Goal: Task Accomplishment & Management: Manage account settings

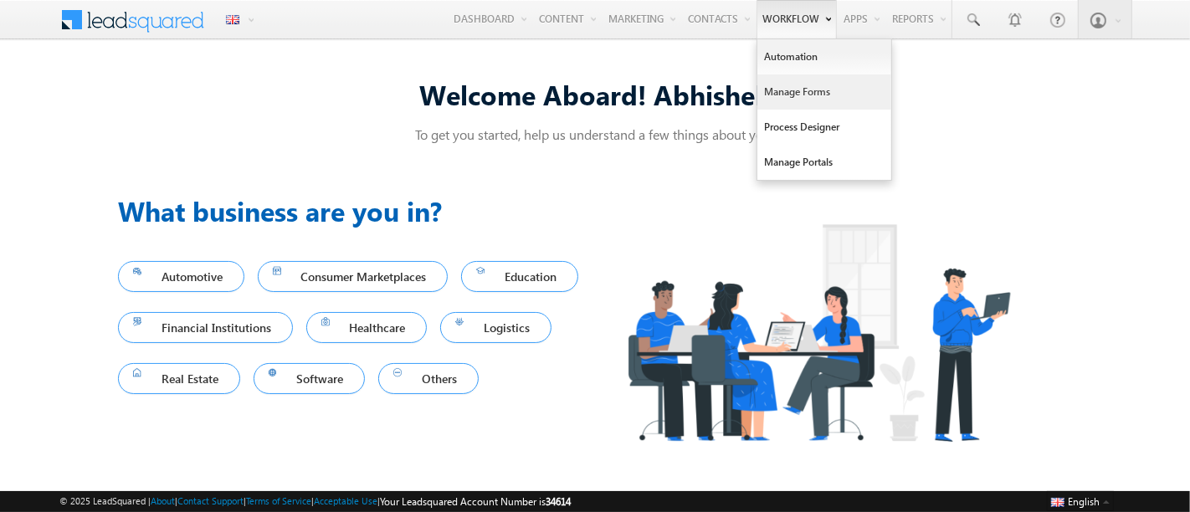
click at [807, 90] on link "Manage Forms" at bounding box center [824, 91] width 134 height 35
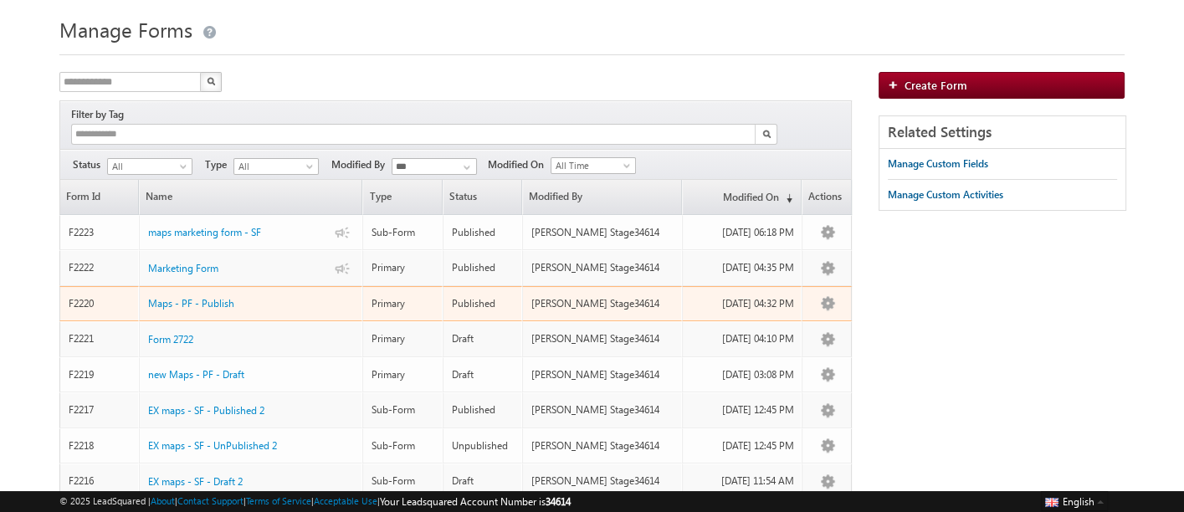
scroll to position [53, 0]
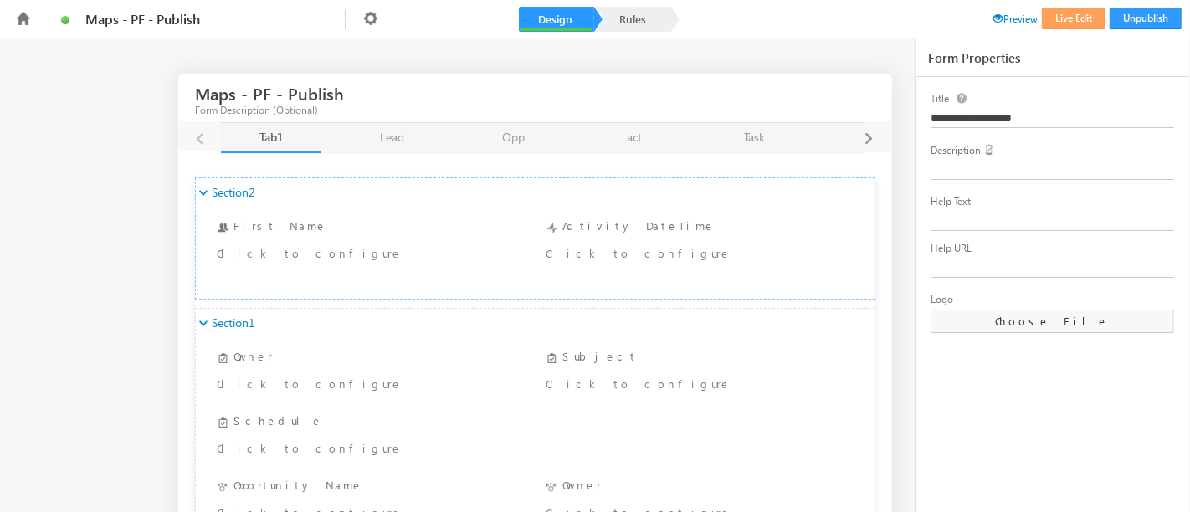
drag, startPoint x: 370, startPoint y: 141, endPoint x: 372, endPoint y: 154, distance: 12.7
click at [370, 141] on link "Lead Lead" at bounding box center [392, 137] width 100 height 28
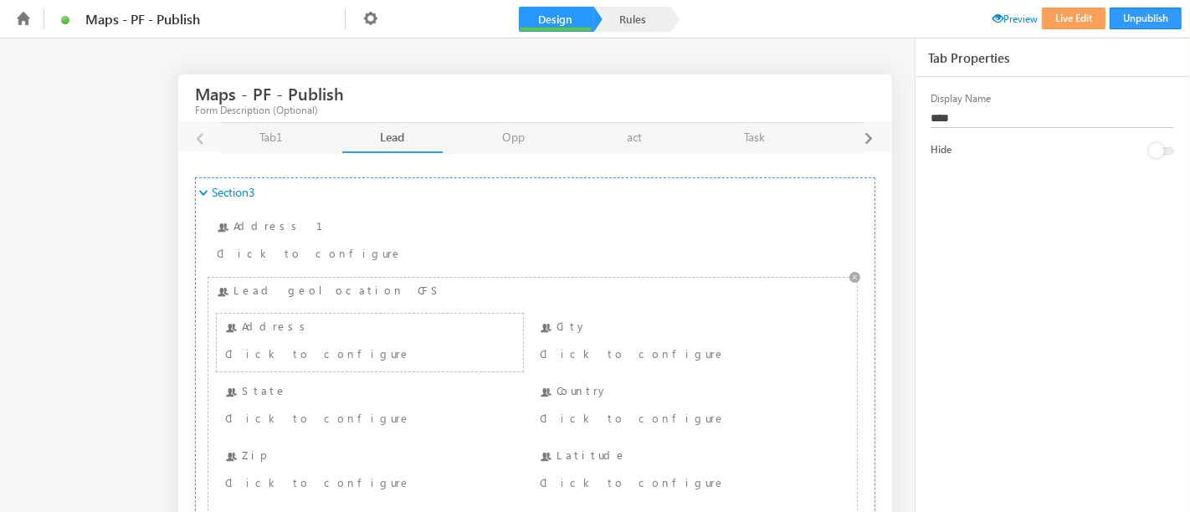
click at [346, 343] on div "Click to configure" at bounding box center [344, 353] width 238 height 20
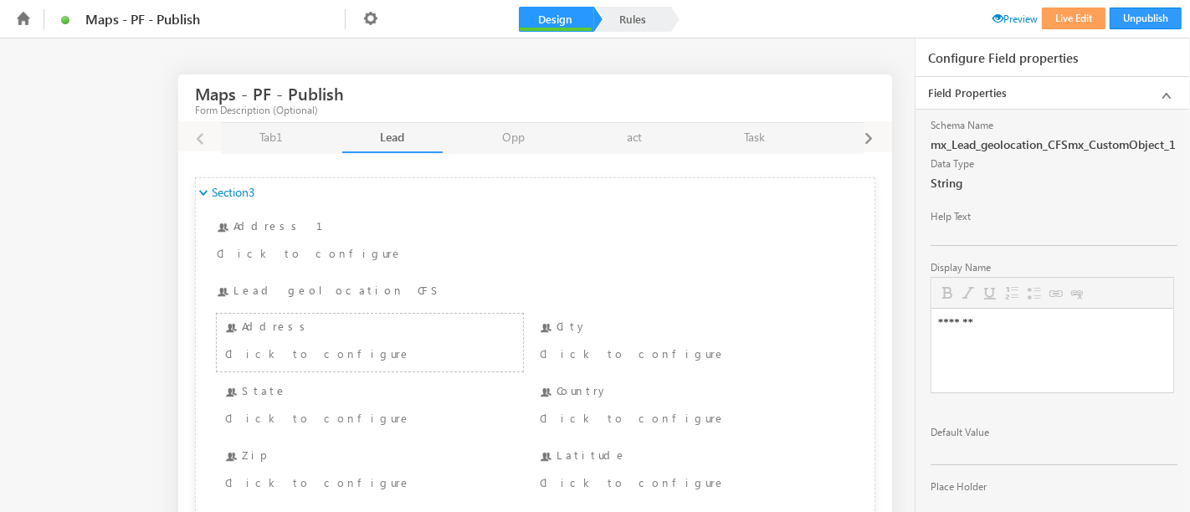
scroll to position [143, 0]
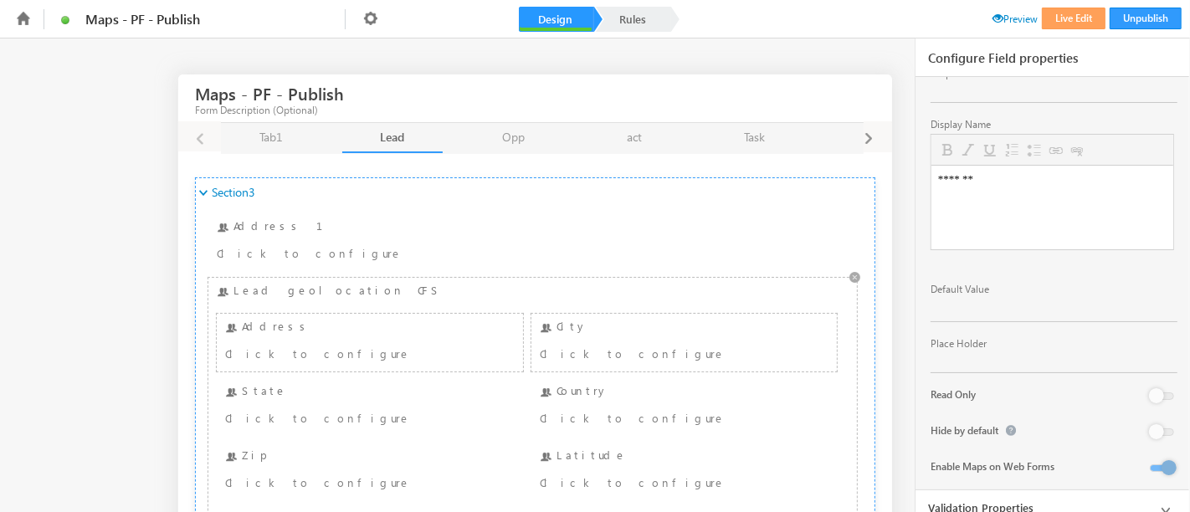
click at [624, 346] on div "Click to configure" at bounding box center [659, 353] width 238 height 20
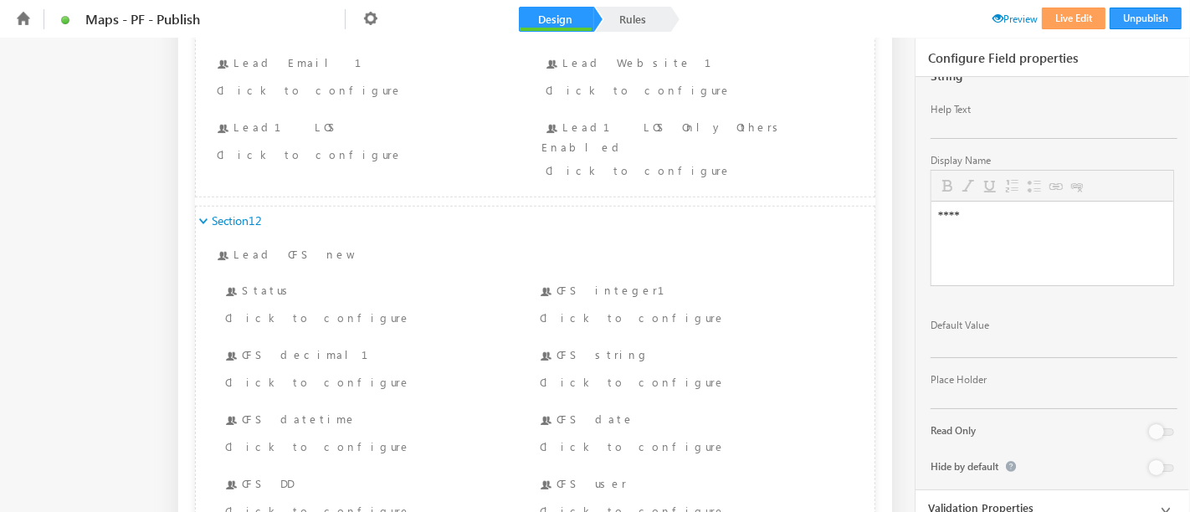
scroll to position [1089, 0]
click at [397, 307] on div "Click to configure" at bounding box center [369, 318] width 297 height 24
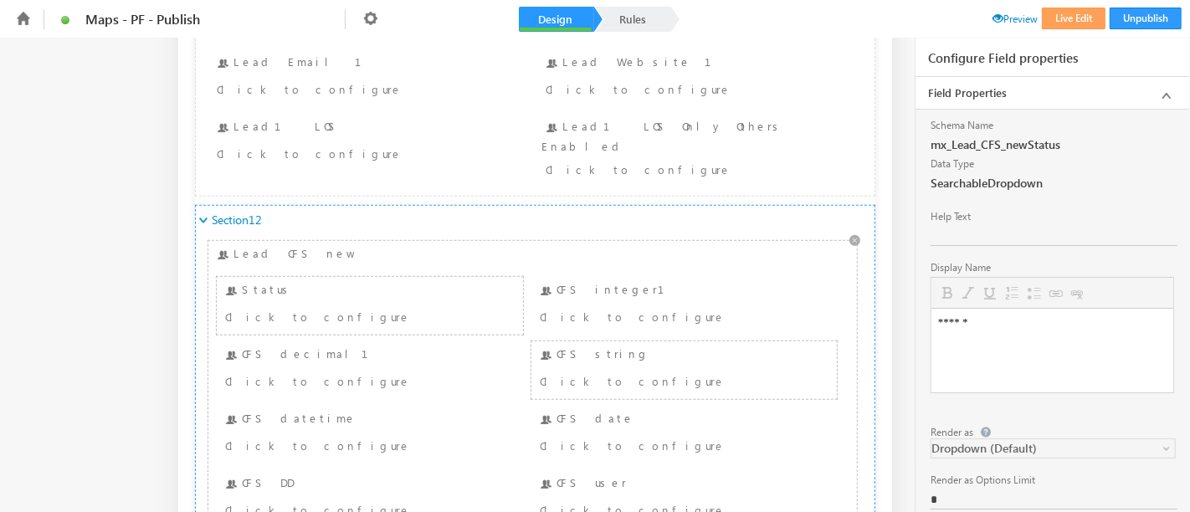
scroll to position [1264, 0]
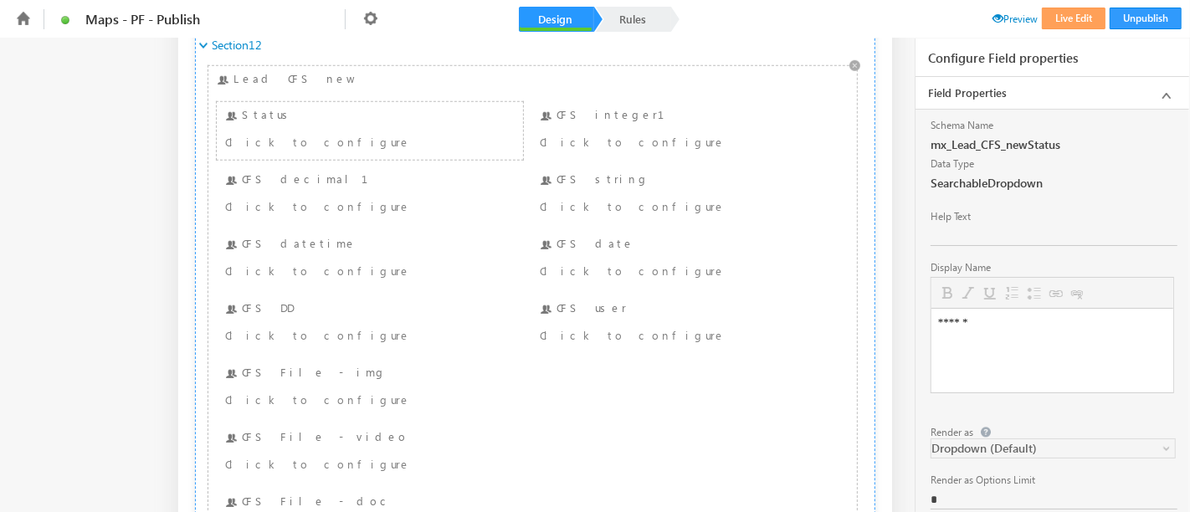
click at [605, 95] on ul "Status Status Click to configure CFS integer1 CFS integer1 Click to configure C…" at bounding box center [533, 417] width 640 height 644
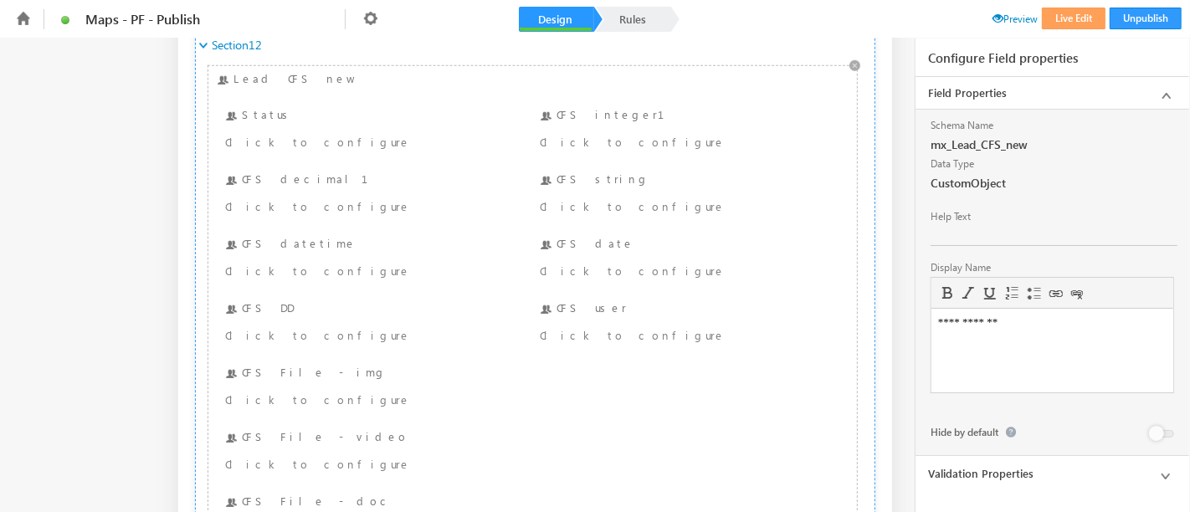
scroll to position [0, 0]
click at [605, 106] on div "CFS integer1 Click to configure" at bounding box center [684, 130] width 297 height 49
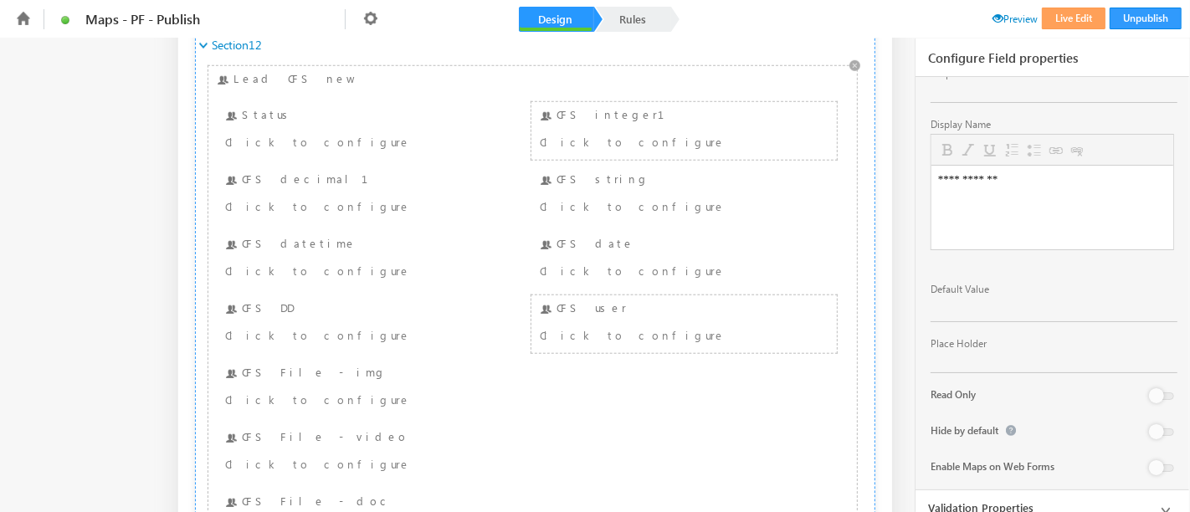
scroll to position [1078, 0]
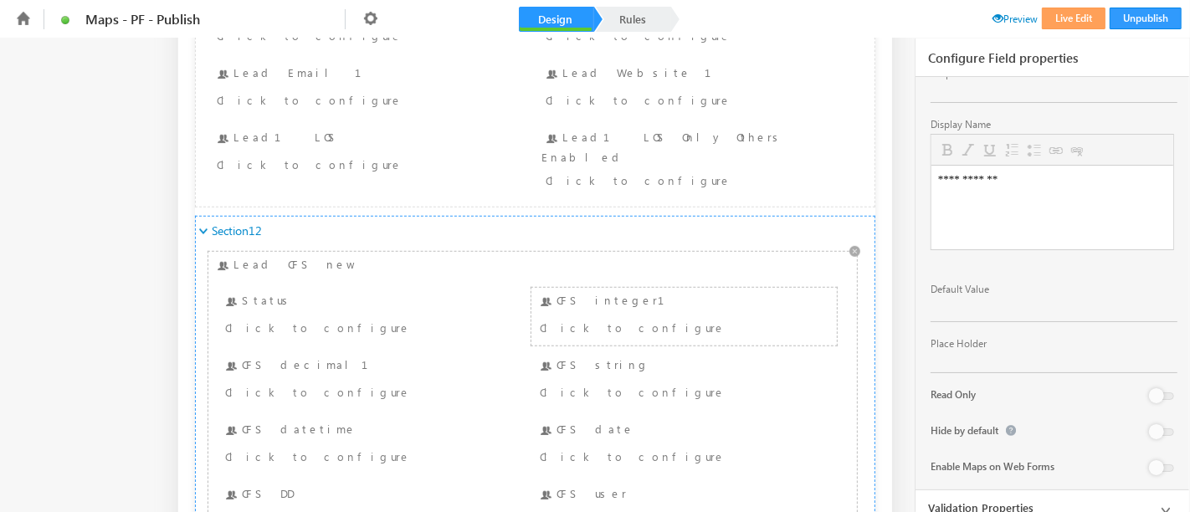
click at [729, 317] on div "Click to configure" at bounding box center [659, 327] width 238 height 20
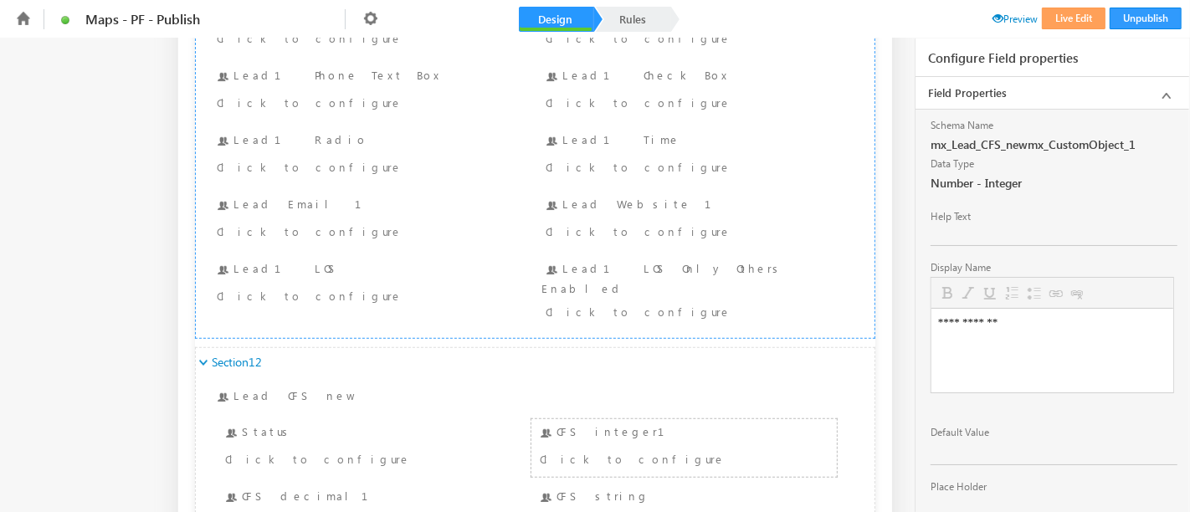
scroll to position [1058, 0]
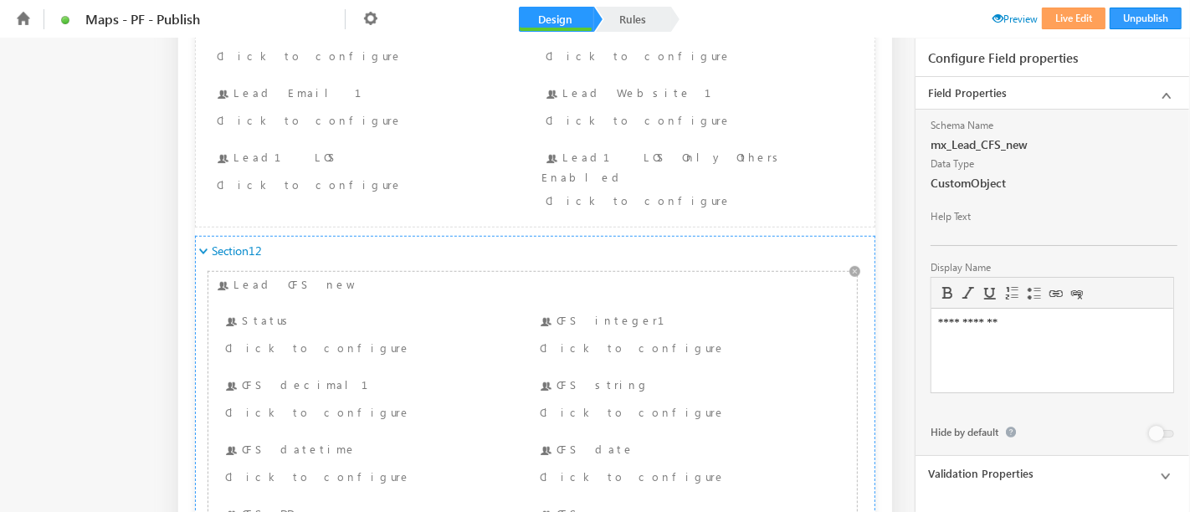
scroll to position [0, 0]
click at [598, 312] on div "CFS integer1 Click to configure" at bounding box center [684, 336] width 297 height 49
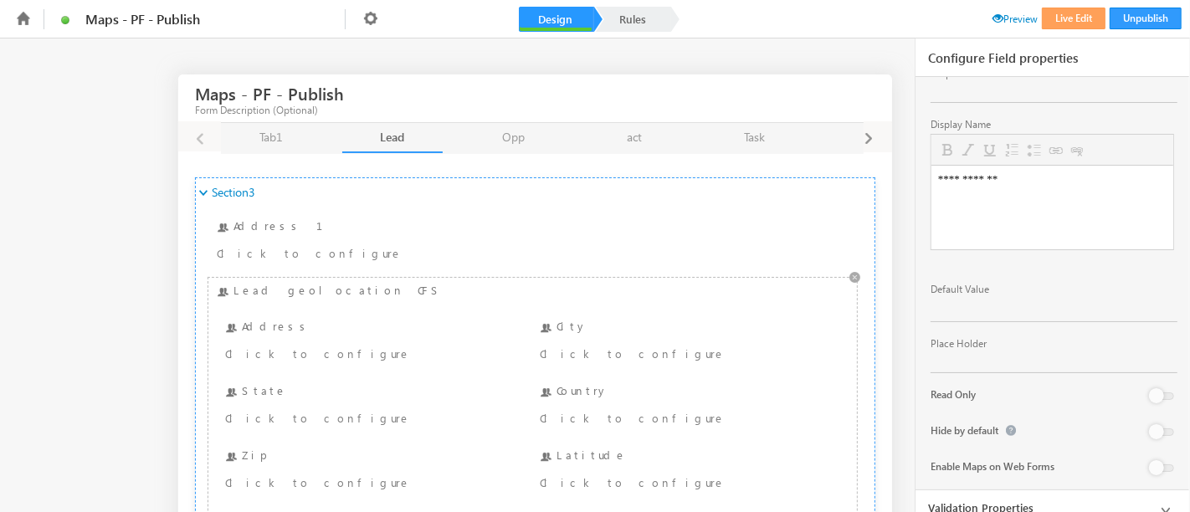
click at [325, 295] on div "Lead geolocation CFS Address Address Click to configure City City Click to conf…" at bounding box center [533, 423] width 640 height 283
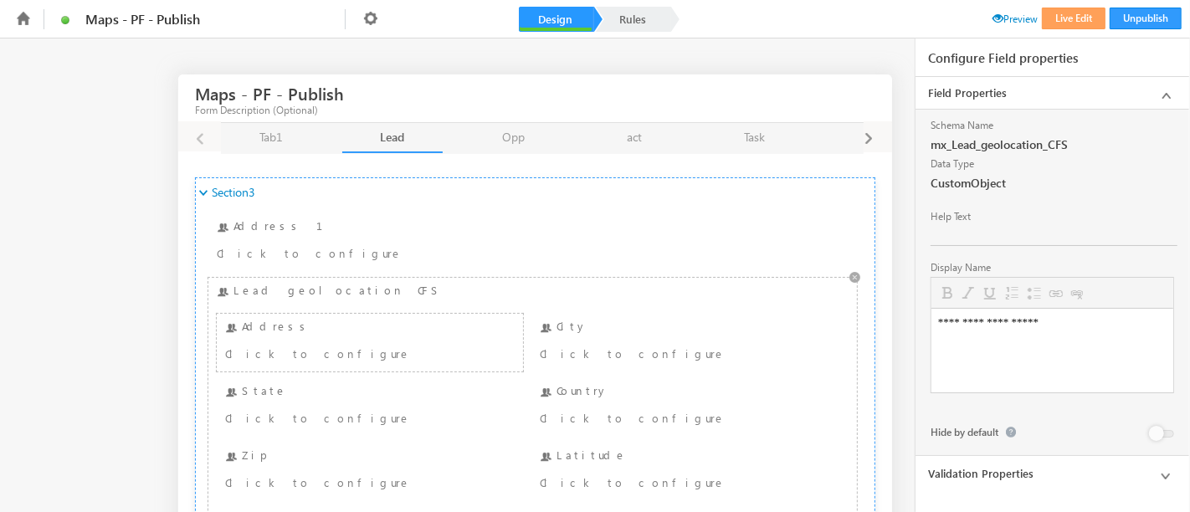
click at [297, 343] on div "Click to configure" at bounding box center [344, 353] width 238 height 20
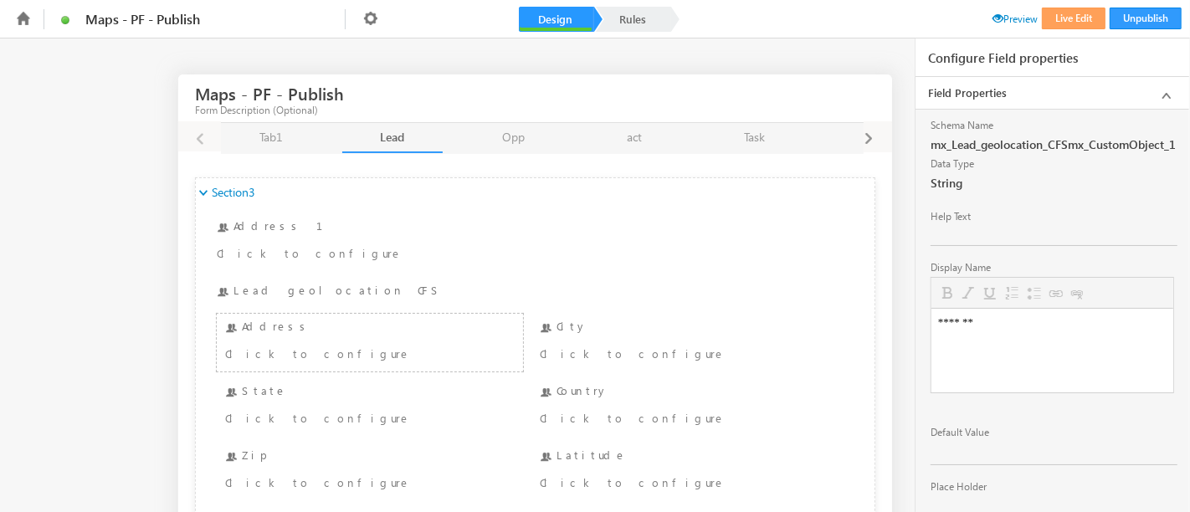
scroll to position [143, 0]
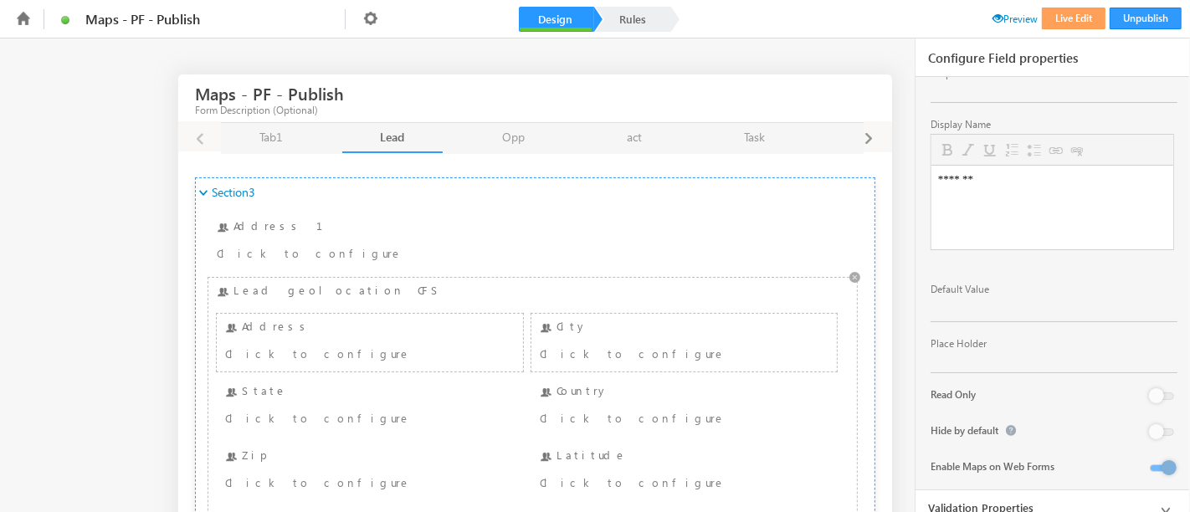
click at [632, 328] on div "City Click to configure" at bounding box center [684, 342] width 297 height 49
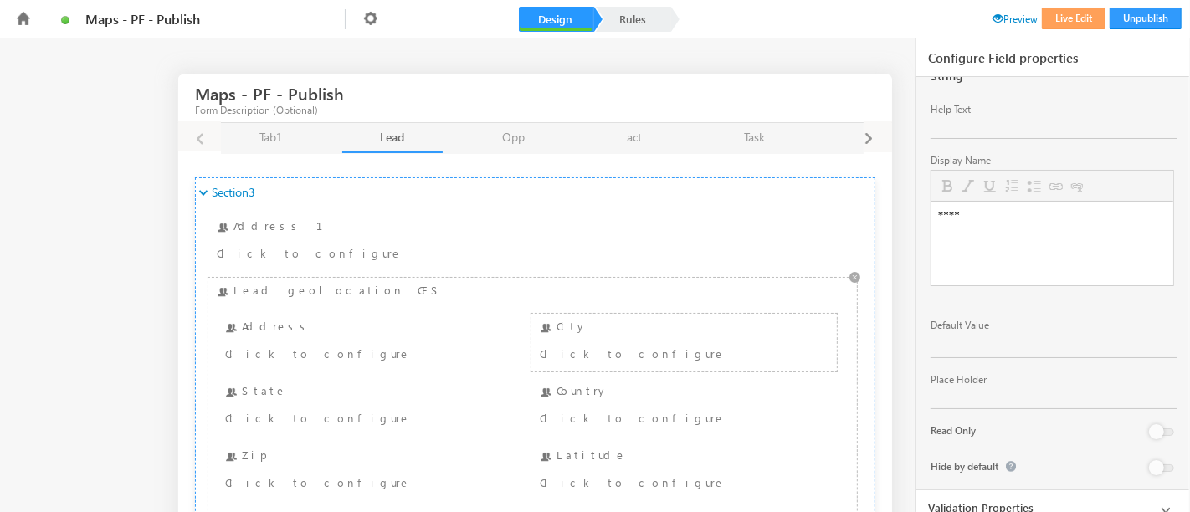
scroll to position [23, 0]
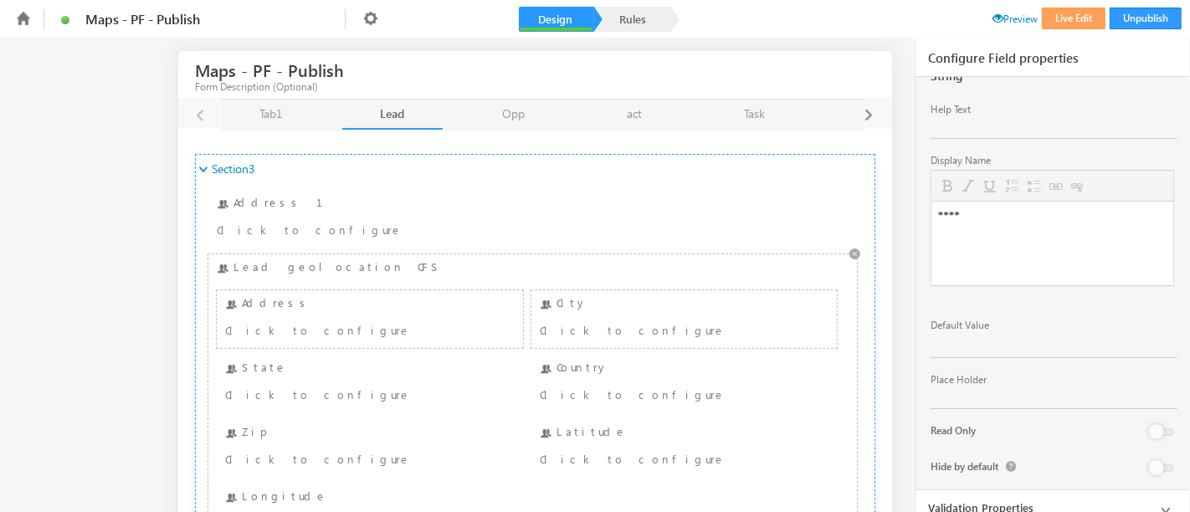
click at [356, 310] on div "Address Click to configure" at bounding box center [369, 319] width 297 height 49
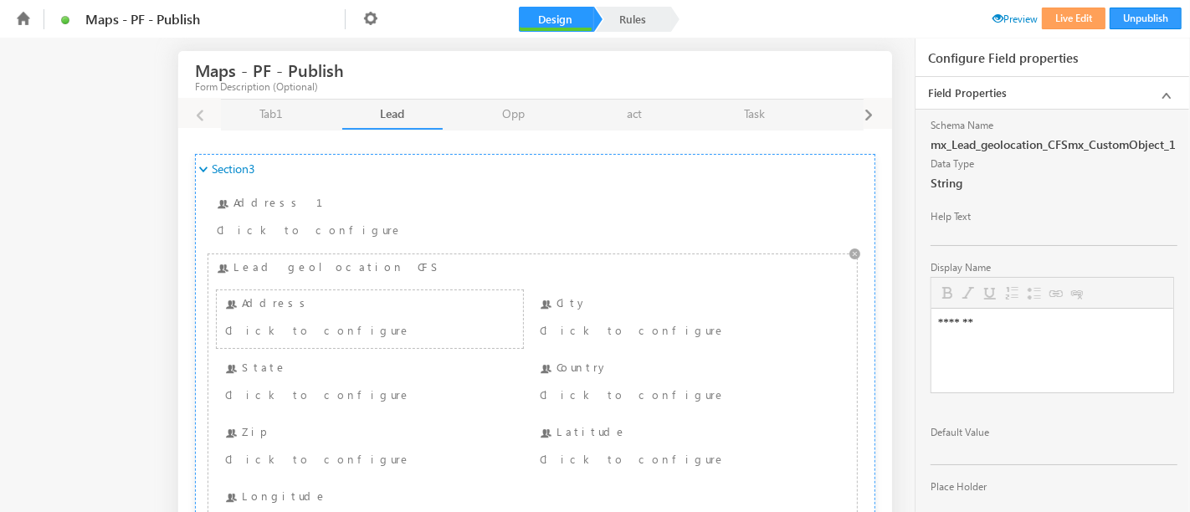
scroll to position [0, 0]
click at [306, 265] on div "Lead geolocation CFS Address Address Click to configure City City Click to conf…" at bounding box center [533, 400] width 640 height 283
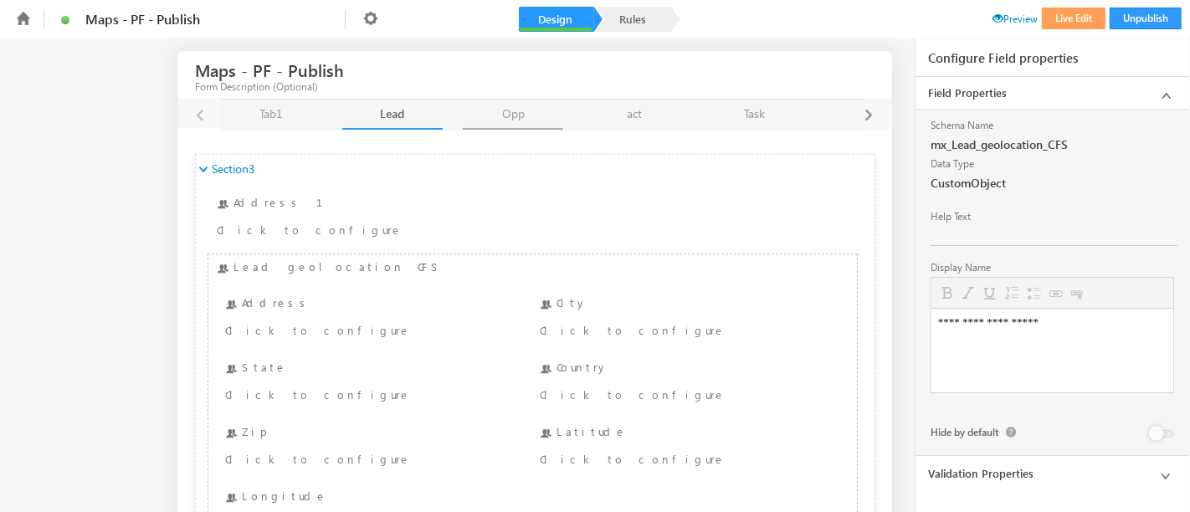
click at [485, 108] on link "Opp Opp" at bounding box center [513, 115] width 100 height 30
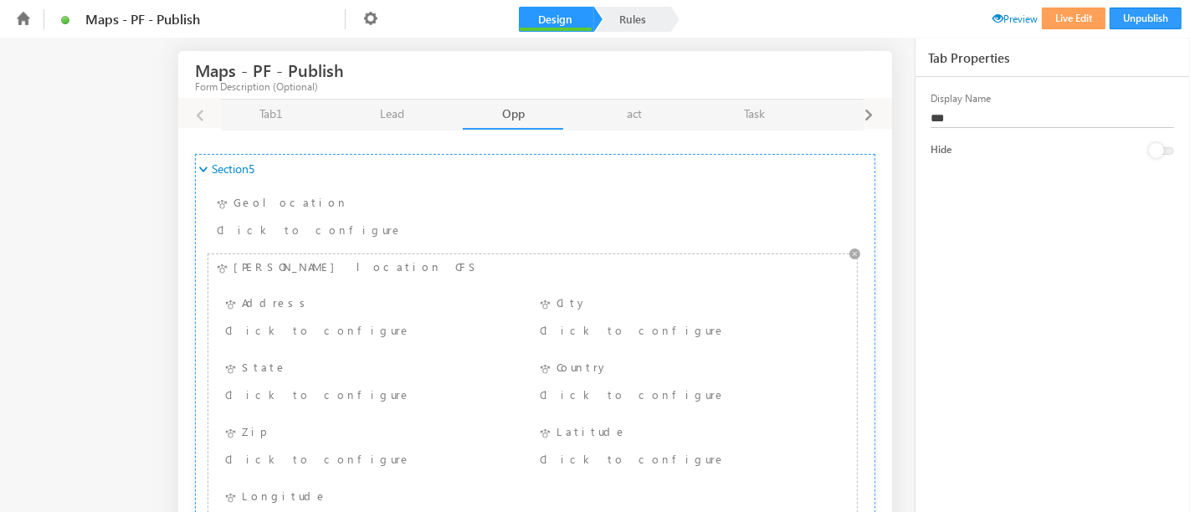
click at [331, 266] on div "opp geo location CFS Address Address Click to configure City City Click to conf…" at bounding box center [533, 400] width 640 height 283
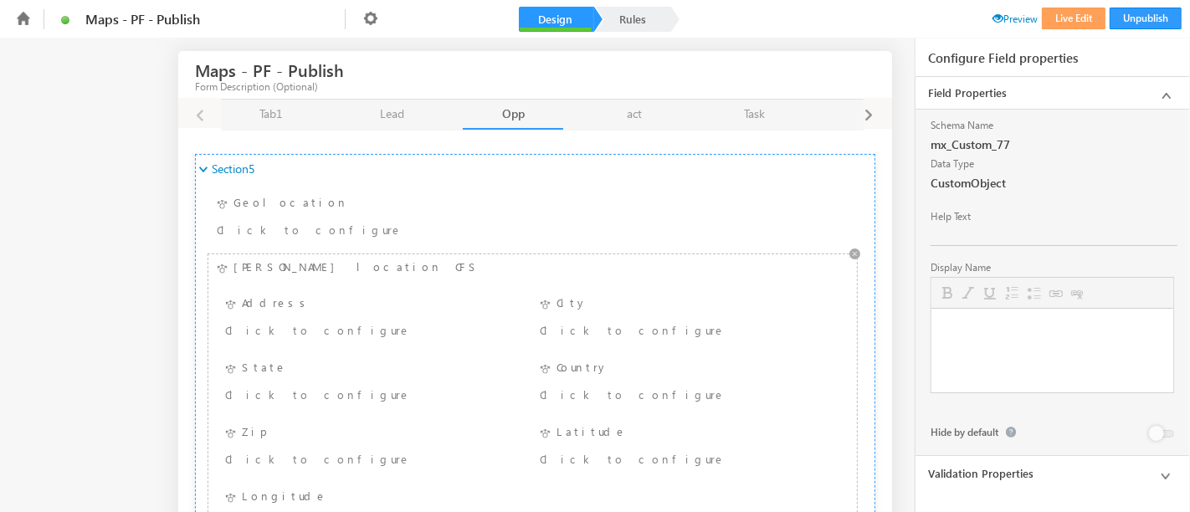
click at [331, 266] on div "opp geo location CFS Address Address Click to configure City City Click to conf…" at bounding box center [533, 400] width 640 height 283
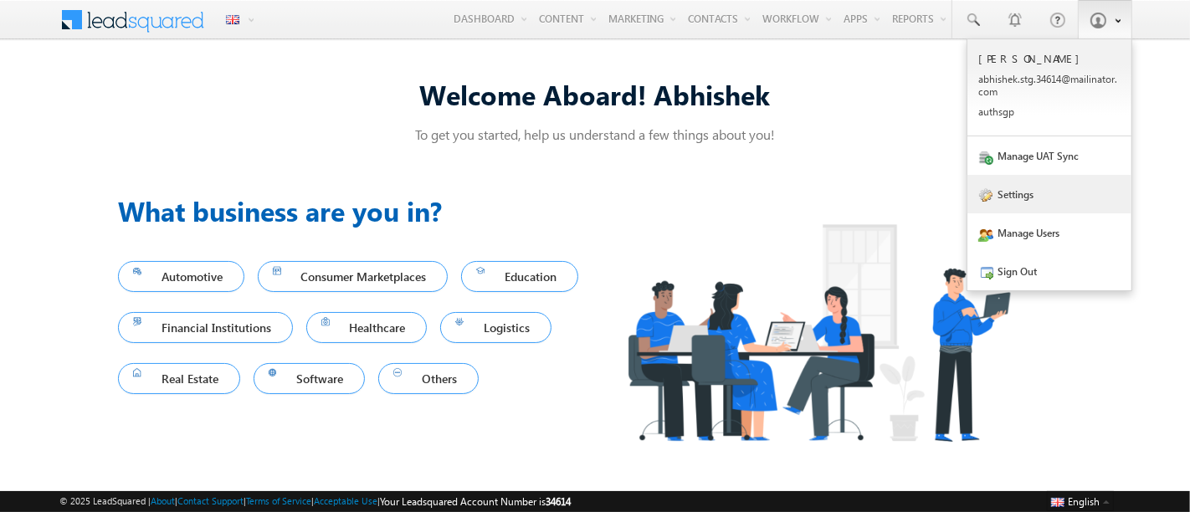
click at [1033, 186] on link "Settings" at bounding box center [1049, 194] width 164 height 38
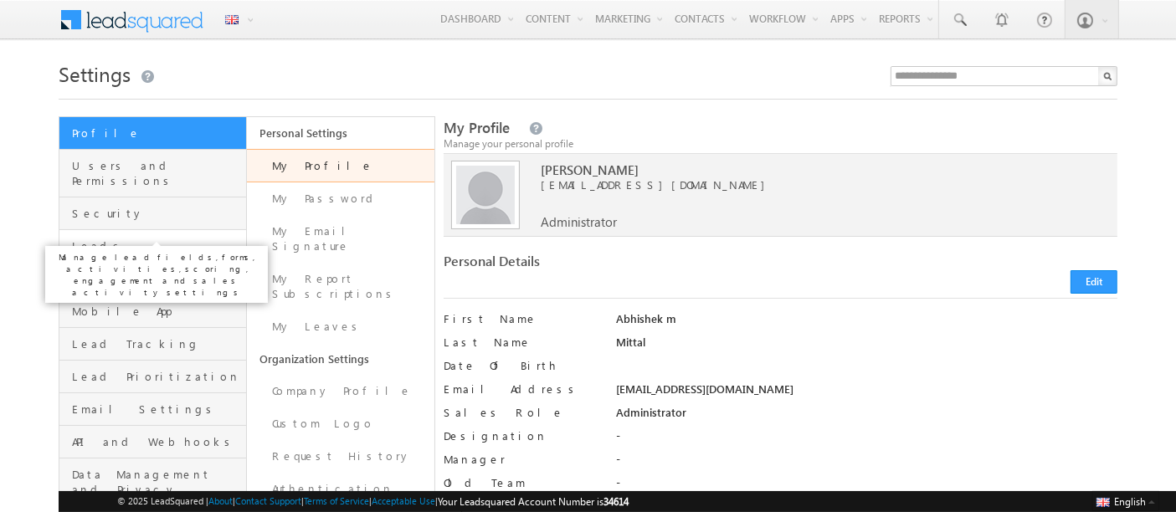
click at [152, 239] on span "Leads" at bounding box center [157, 246] width 170 height 15
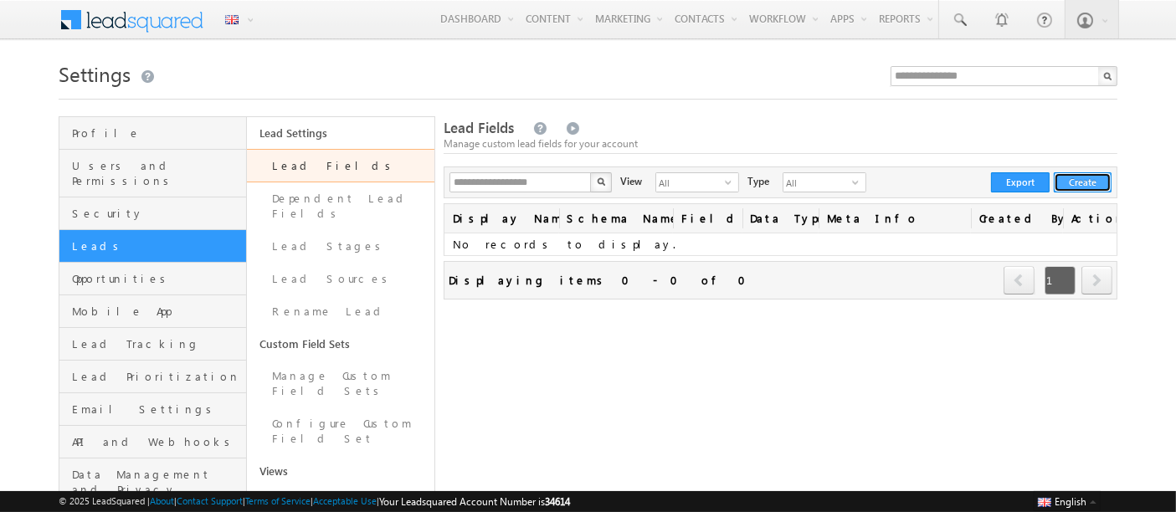
click at [1085, 177] on button "Create" at bounding box center [1083, 182] width 58 height 20
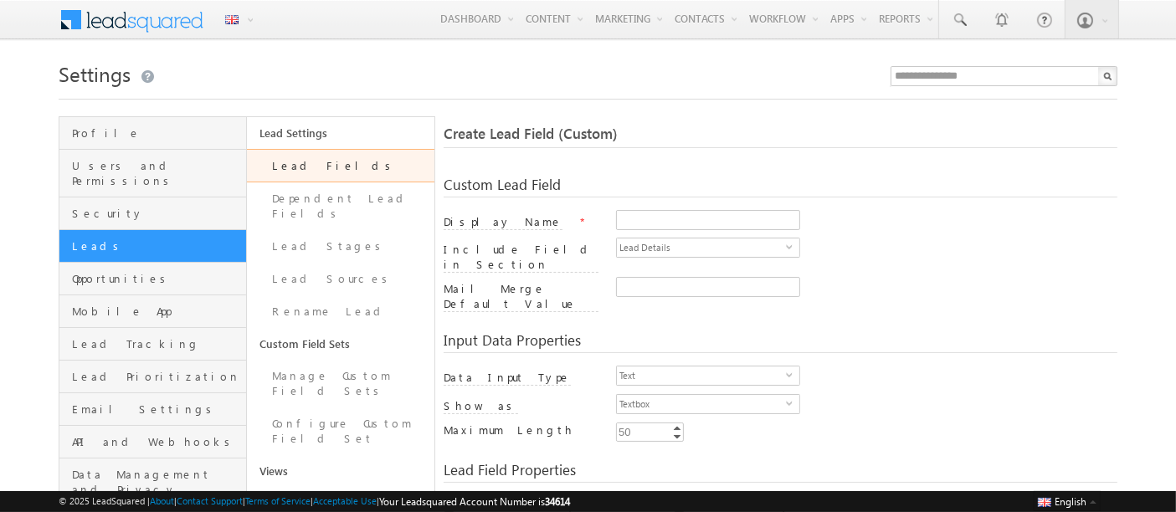
click at [639, 234] on div "Display Name *" at bounding box center [781, 224] width 674 height 28
click at [645, 230] on div at bounding box center [866, 221] width 501 height 23
click at [657, 226] on input "Display Name" at bounding box center [708, 220] width 184 height 20
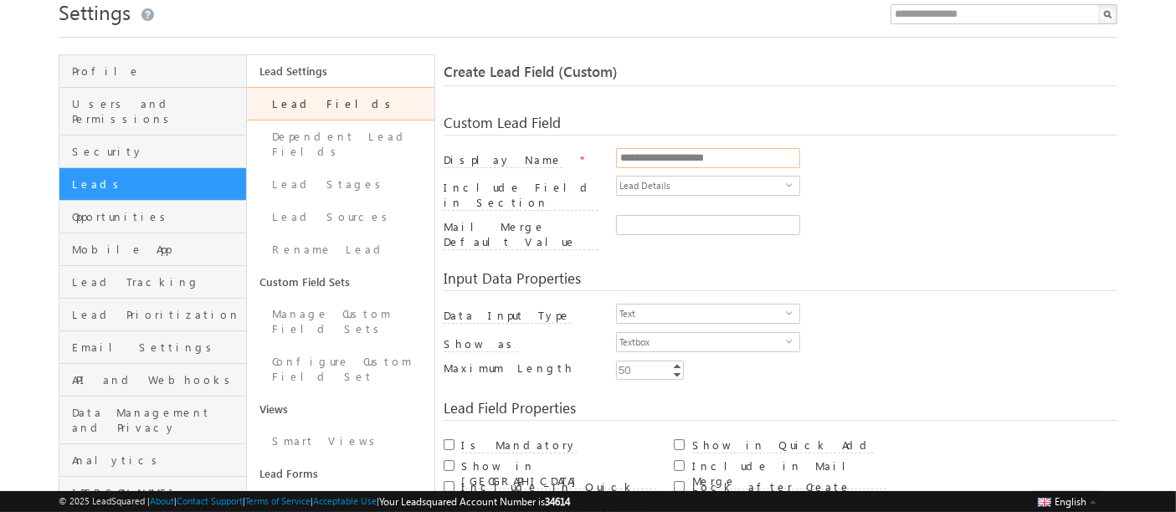
scroll to position [63, 0]
type input "**********"
click at [682, 304] on span "Text" at bounding box center [701, 313] width 169 height 18
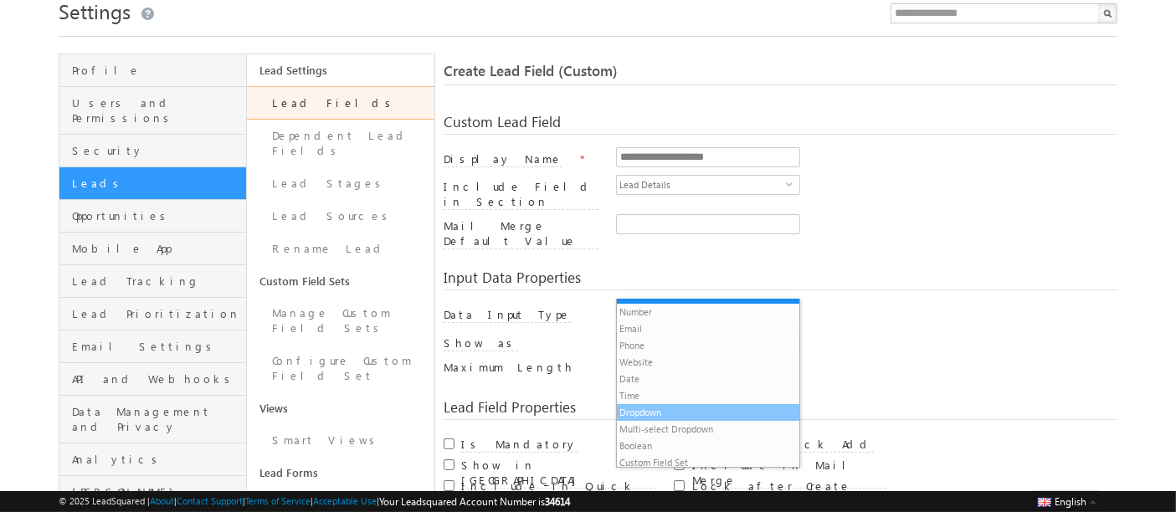
scroll to position [17, 0]
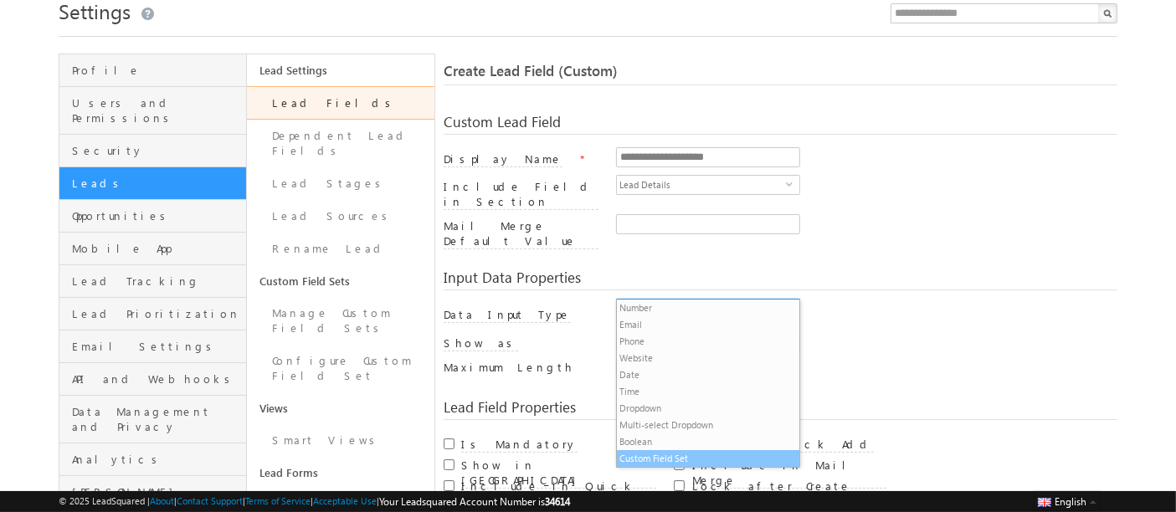
click at [664, 455] on li "Custom Field Set" at bounding box center [708, 458] width 182 height 17
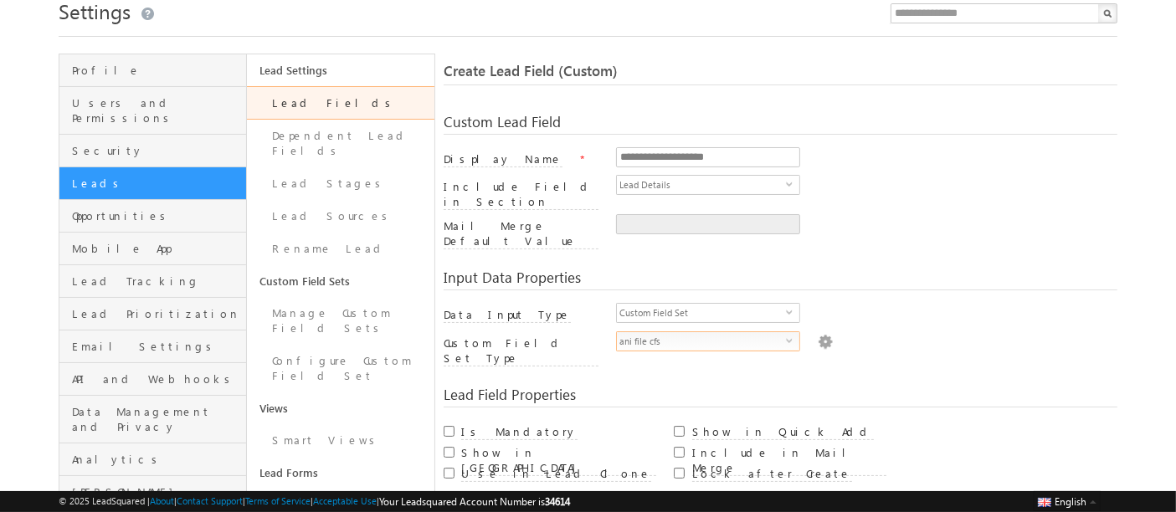
click at [688, 332] on span "ani file cfs" at bounding box center [701, 341] width 169 height 18
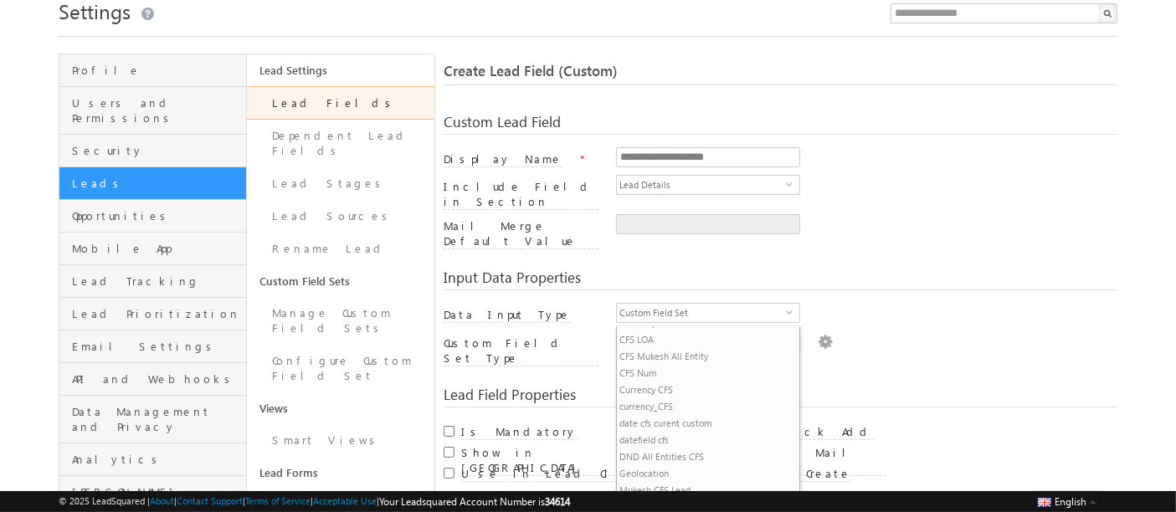
scroll to position [84, 0]
click at [669, 434] on li "Geolocation" at bounding box center [708, 436] width 182 height 17
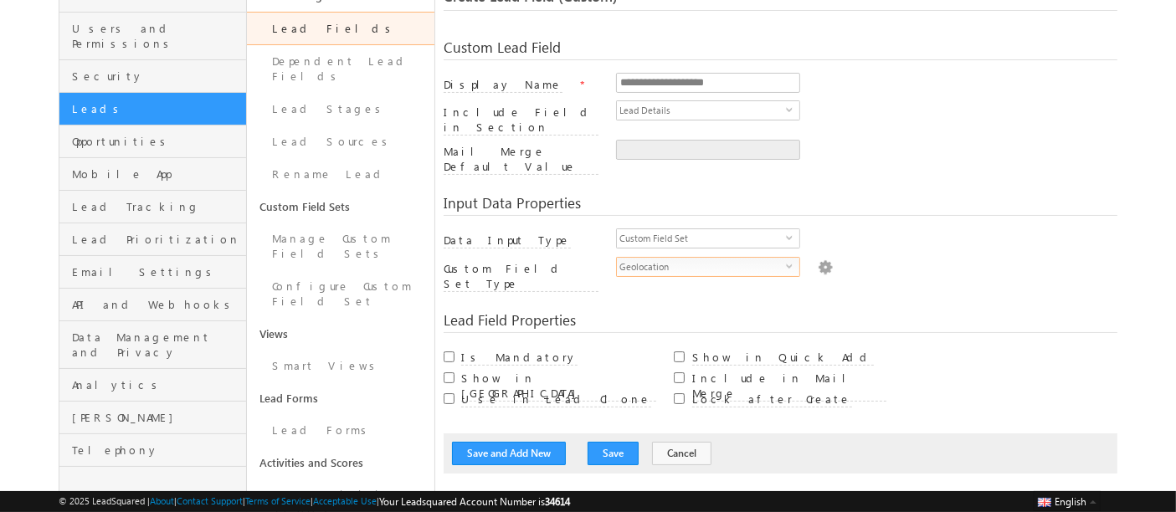
scroll to position [141, 0]
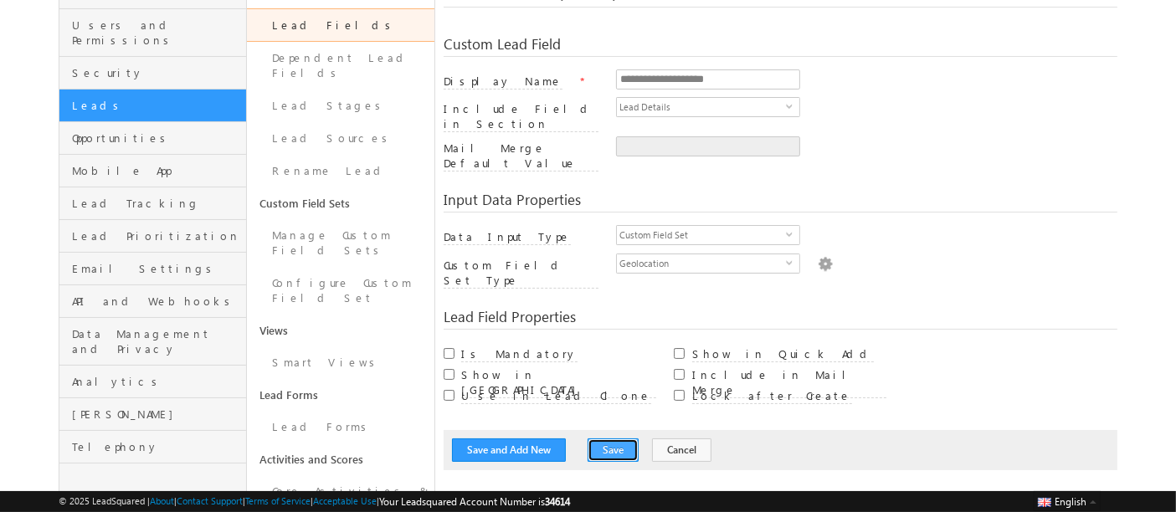
click at [589, 439] on button "Save" at bounding box center [612, 450] width 51 height 23
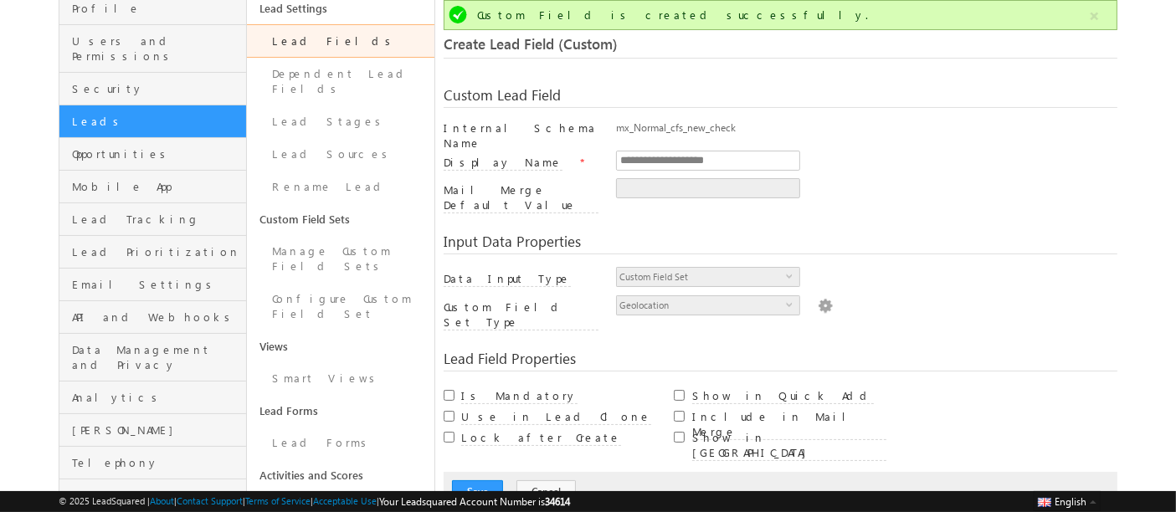
scroll to position [0, 0]
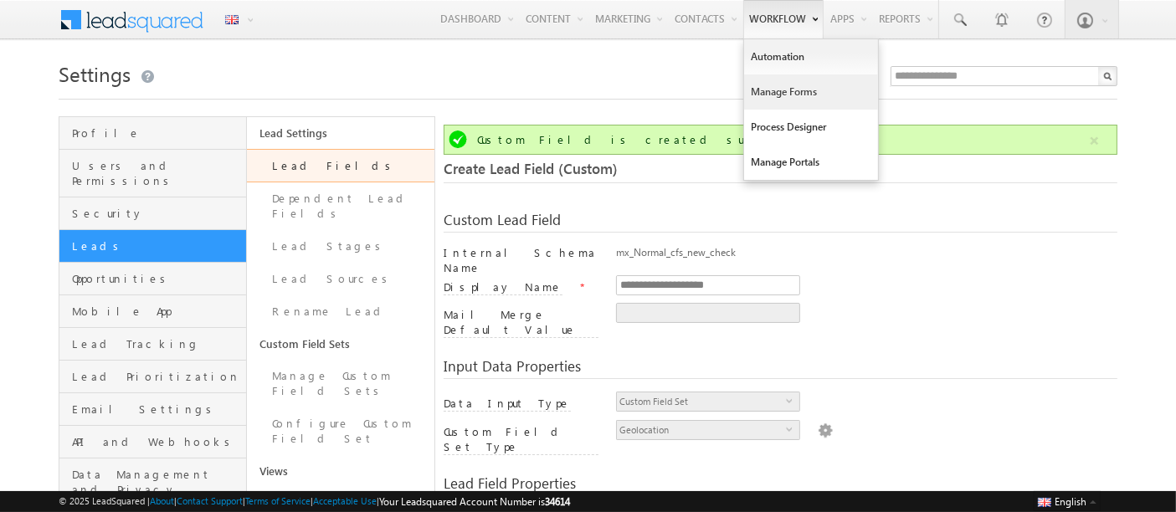
click at [782, 99] on link "Manage Forms" at bounding box center [811, 91] width 134 height 35
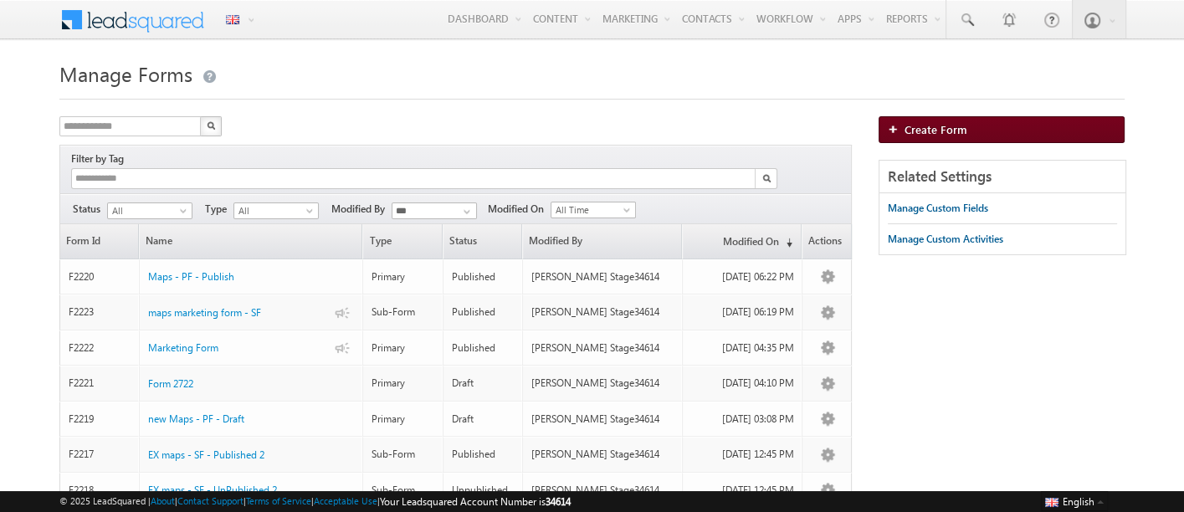
click at [900, 130] on img at bounding box center [896, 129] width 17 height 10
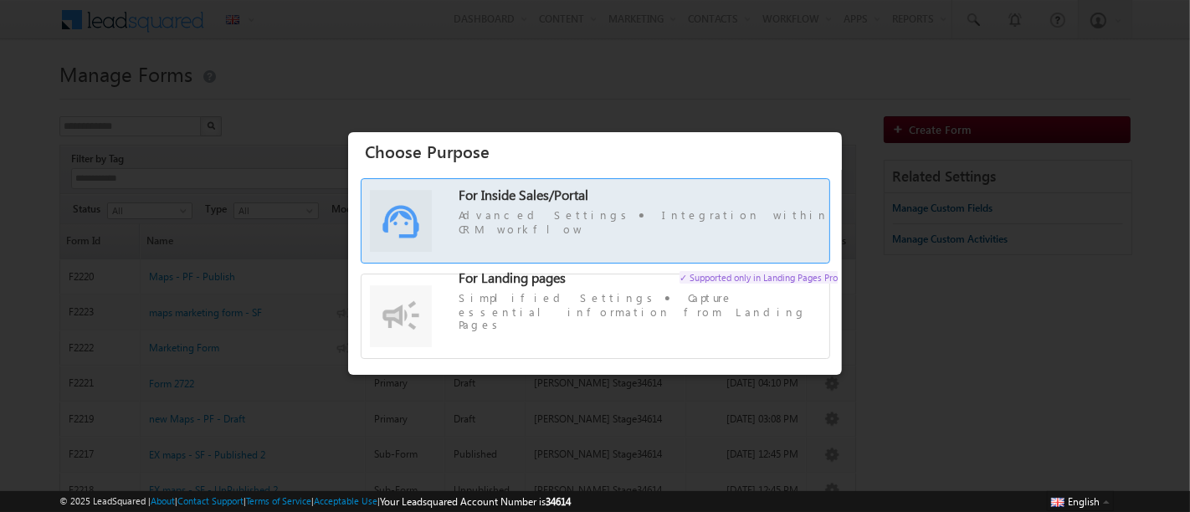
click at [718, 217] on span "For Inside Sales/Portal Advanced Settings Integration within CRM workflow" at bounding box center [648, 212] width 379 height 49
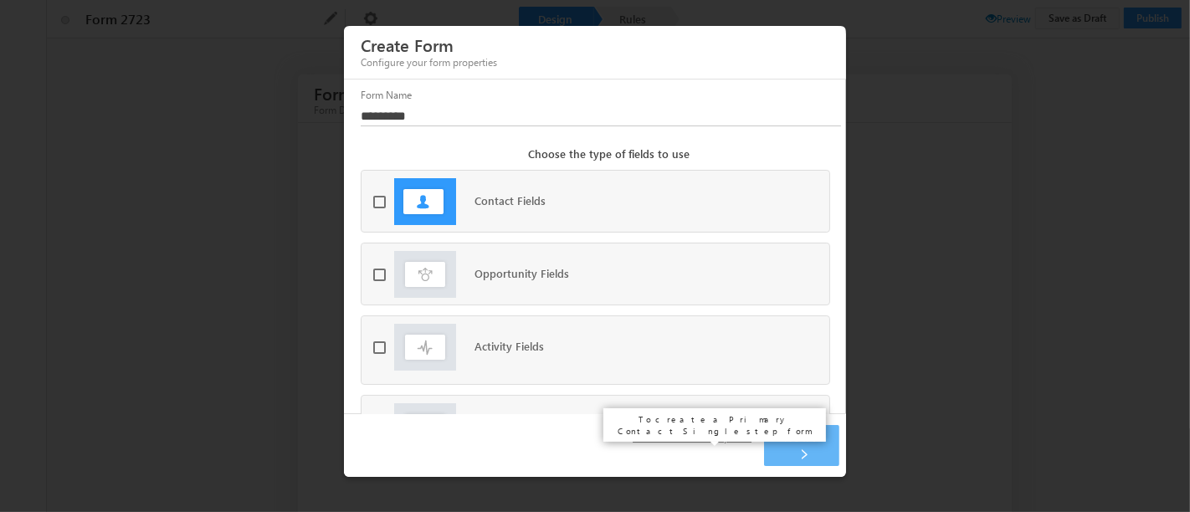
click at [639, 450] on button "Create with default options" at bounding box center [692, 438] width 144 height 24
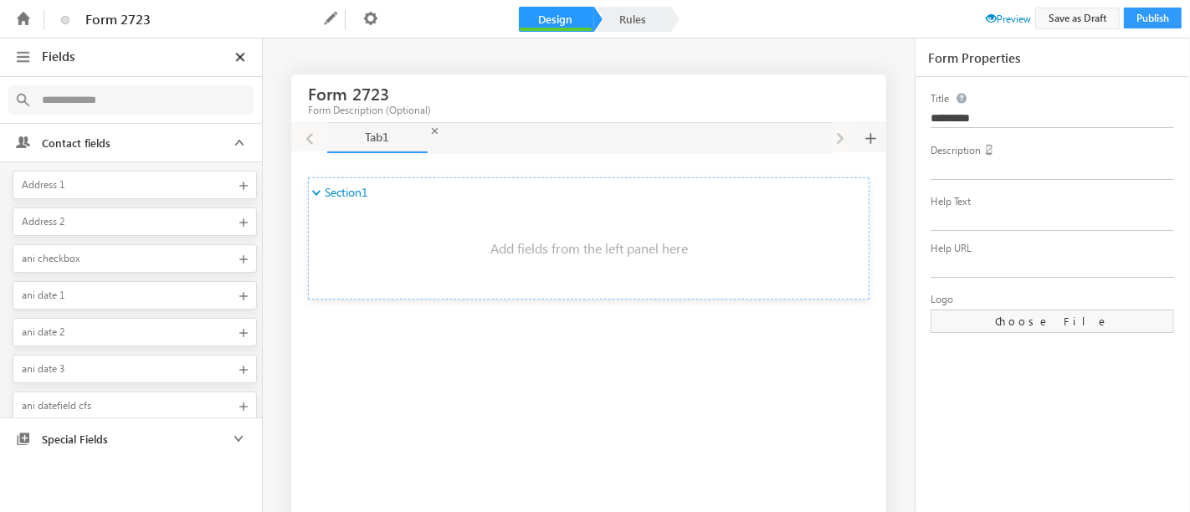
click at [131, 109] on input "text" at bounding box center [127, 100] width 189 height 21
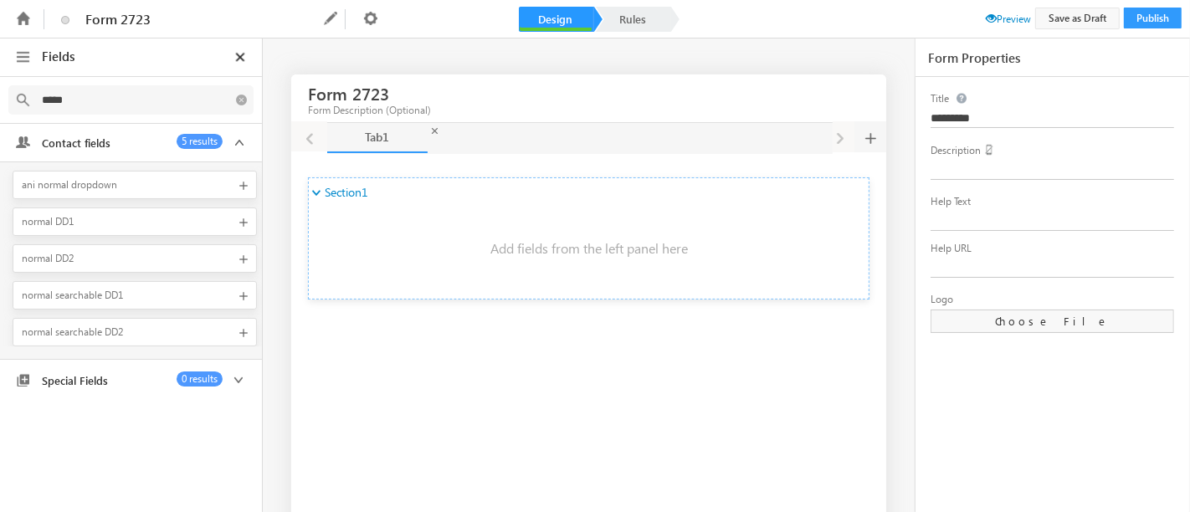
type input "******"
click at [110, 92] on input "******" at bounding box center [127, 100] width 189 height 21
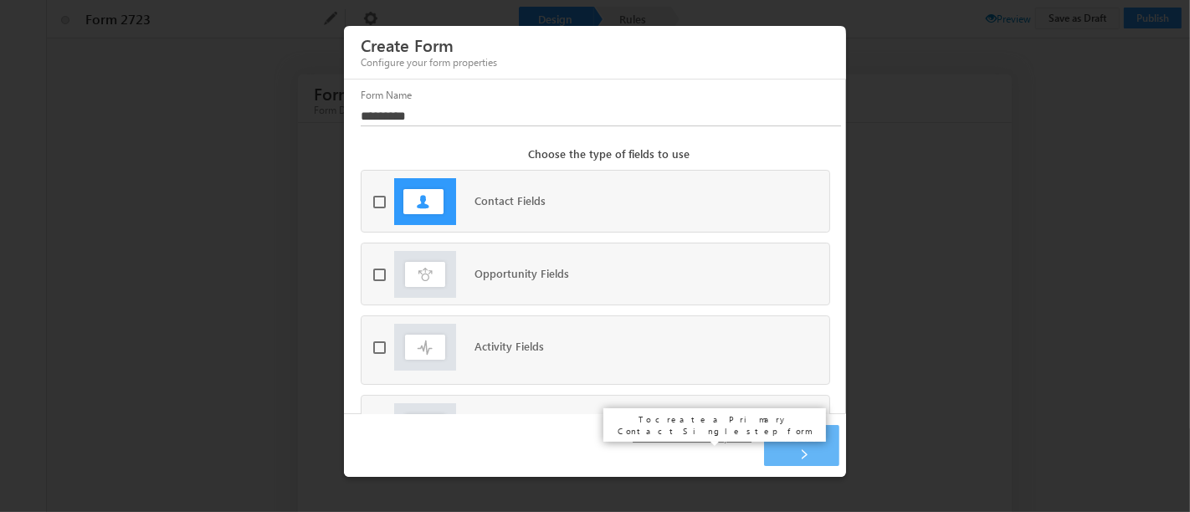
click at [645, 448] on button "Create with default options" at bounding box center [692, 438] width 144 height 24
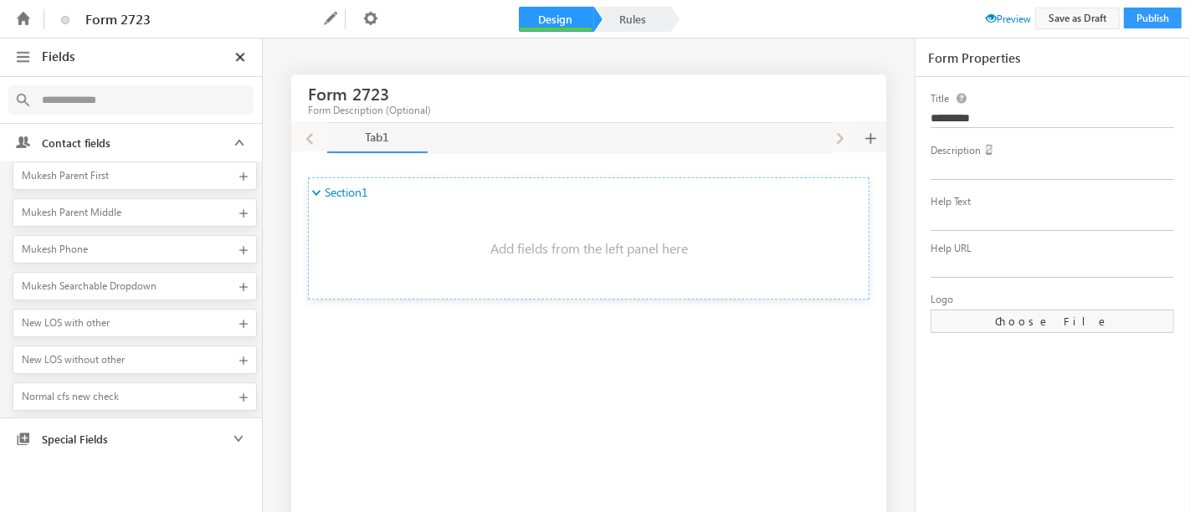
scroll to position [10022, 0]
click at [240, 392] on span at bounding box center [243, 400] width 17 height 17
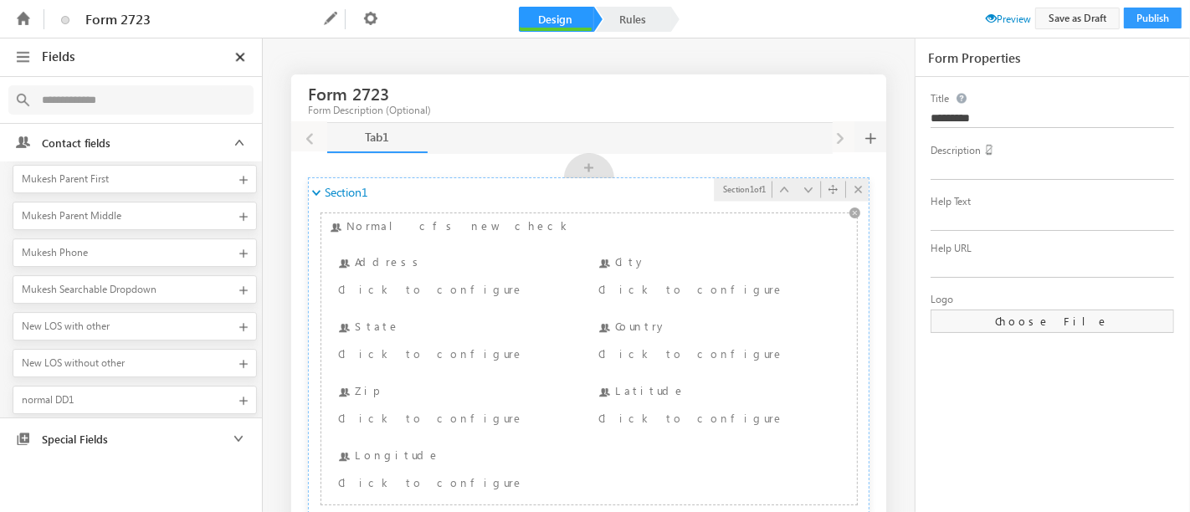
click at [411, 227] on div "Normal cfs new check Normal cfs new check Address Click to configure Normal cfs…" at bounding box center [589, 359] width 526 height 283
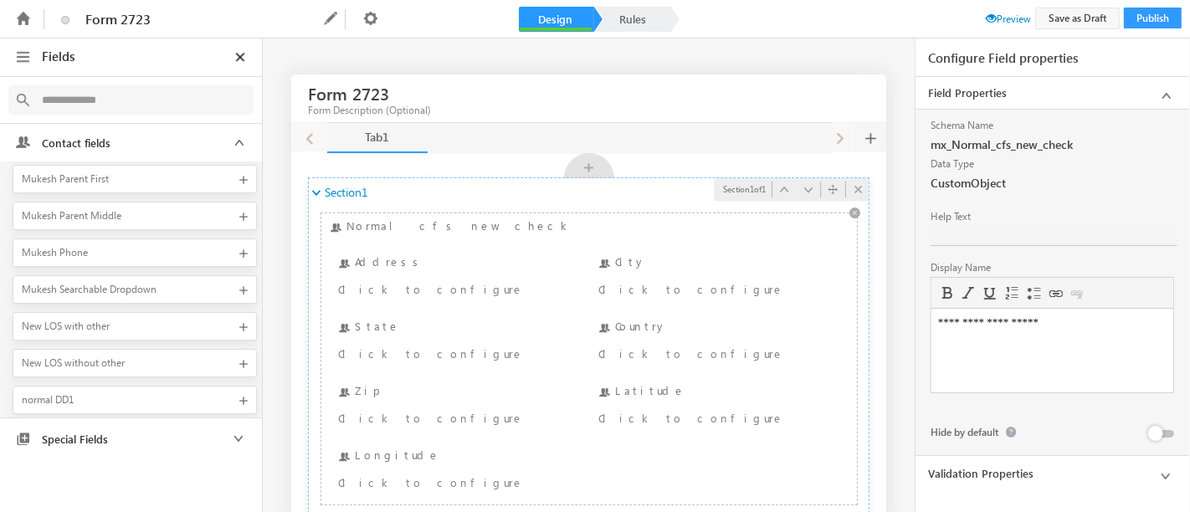
scroll to position [0, 0]
click at [531, 89] on div "Form 2723 Form Description (Optional)" at bounding box center [588, 98] width 595 height 49
click at [444, 266] on div "Address Click to configure" at bounding box center [456, 278] width 244 height 49
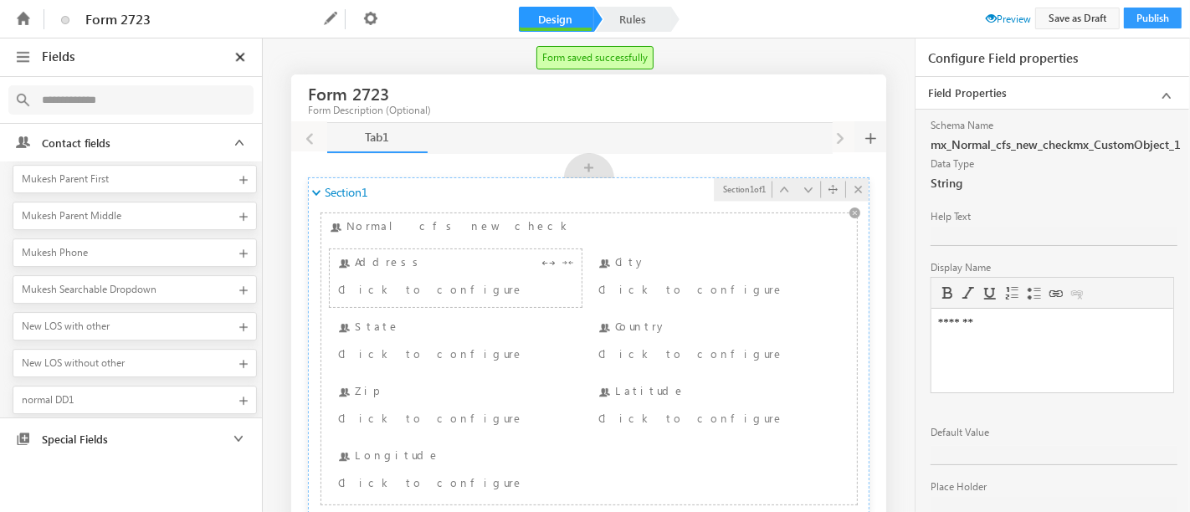
click at [409, 259] on div "Address Click to configure" at bounding box center [456, 278] width 244 height 49
click at [469, 280] on div "Click to configure" at bounding box center [435, 289] width 194 height 20
click at [629, 274] on div "City Click to configure" at bounding box center [716, 278] width 244 height 49
click at [710, 343] on div "Click to configure" at bounding box center [695, 353] width 194 height 20
click at [509, 343] on div "Click to configure" at bounding box center [435, 353] width 194 height 20
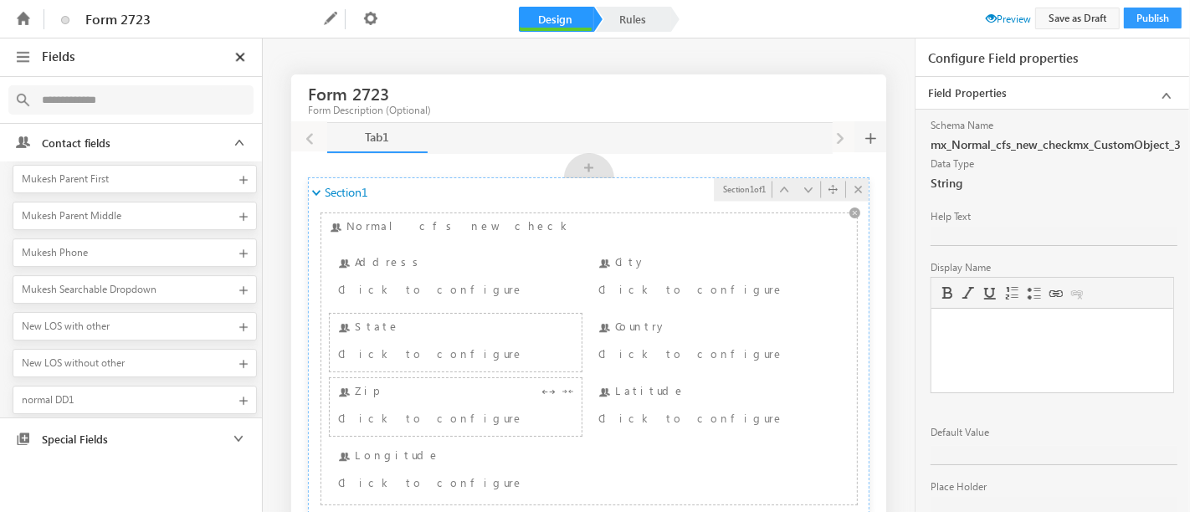
click at [392, 419] on div "Click to configure" at bounding box center [435, 418] width 194 height 20
click at [690, 389] on div "Latitude Click to configure" at bounding box center [716, 406] width 244 height 49
click at [454, 472] on div "Click to configure" at bounding box center [435, 482] width 194 height 20
click at [475, 279] on div "Click to configure" at bounding box center [435, 289] width 194 height 20
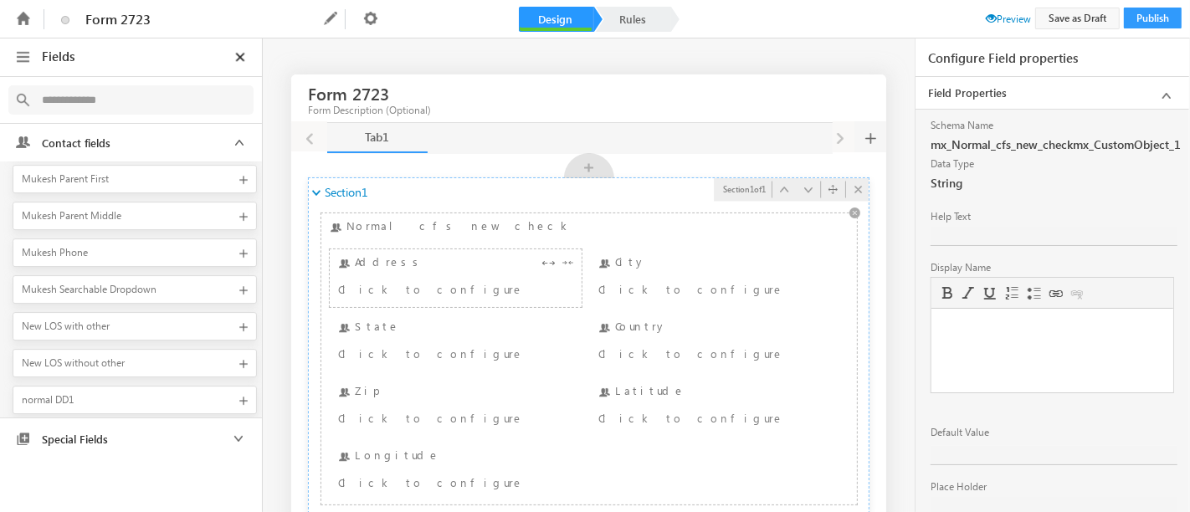
click at [475, 279] on div "Click to configure" at bounding box center [435, 289] width 194 height 20
click at [357, 218] on div "Normal cfs new check Normal cfs new check Address Click to configure Normal cfs…" at bounding box center [589, 359] width 526 height 283
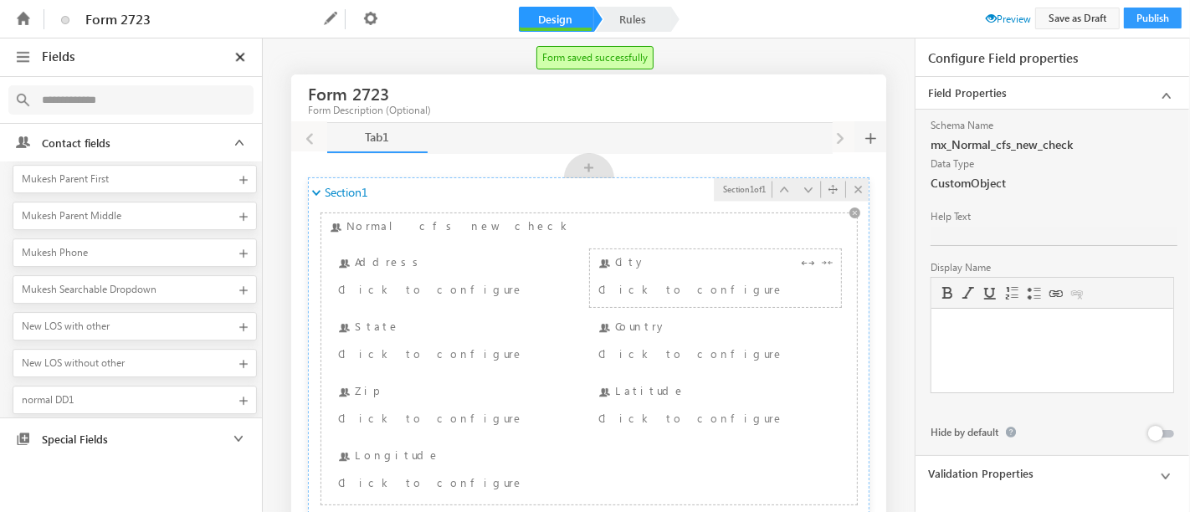
click at [639, 279] on div "Click to configure" at bounding box center [695, 289] width 194 height 20
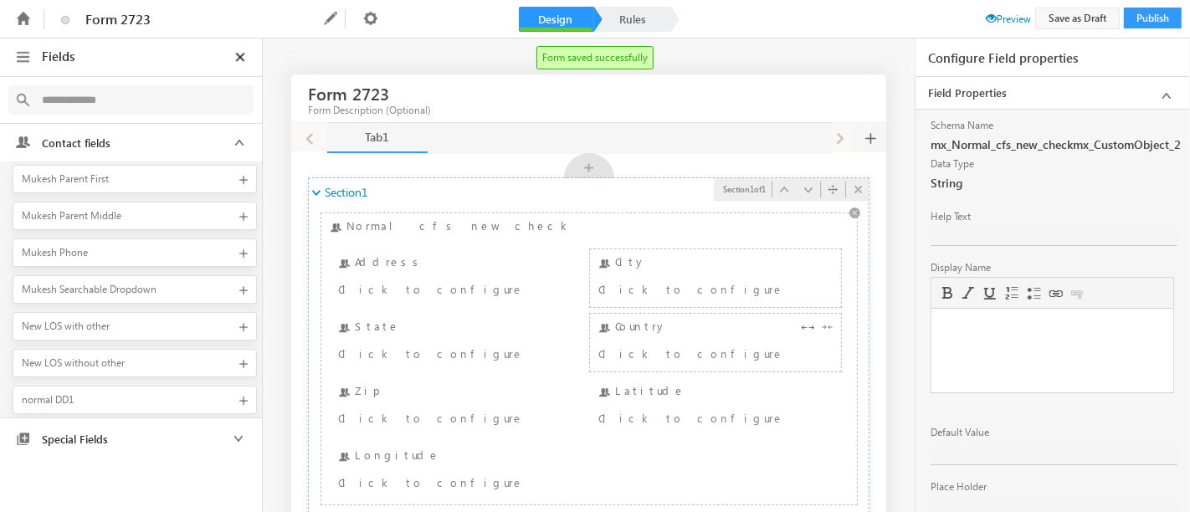
click at [623, 343] on div "Click to configure" at bounding box center [695, 353] width 194 height 20
click at [644, 279] on div "Click to configure" at bounding box center [695, 289] width 194 height 20
